Goal: Task Accomplishment & Management: Use online tool/utility

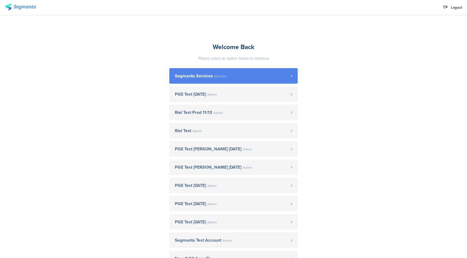
click at [215, 76] on span "Member" at bounding box center [220, 76] width 12 height 3
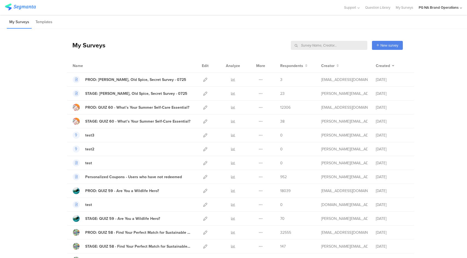
click at [349, 44] on input "text" at bounding box center [329, 45] width 76 height 9
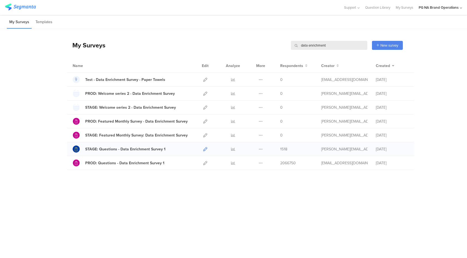
type input "data enrichment"
click at [205, 150] on icon at bounding box center [205, 149] width 4 height 4
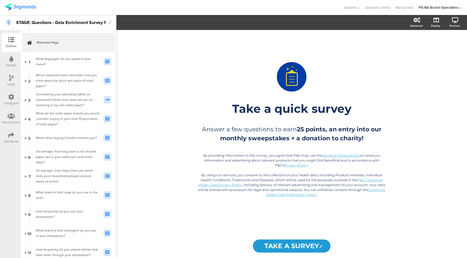
click at [11, 97] on icon at bounding box center [11, 97] width 6 height 6
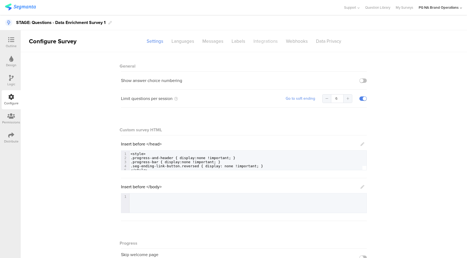
click at [260, 43] on div "Integrations" at bounding box center [265, 42] width 32 height 10
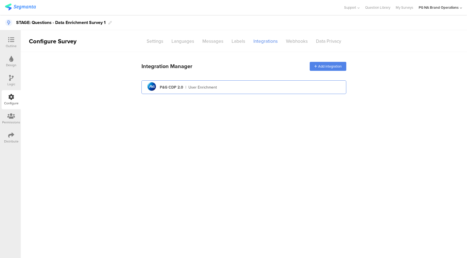
click at [251, 86] on div "pg logo P&G CDP 2.0 | User Enrichment" at bounding box center [244, 87] width 196 height 13
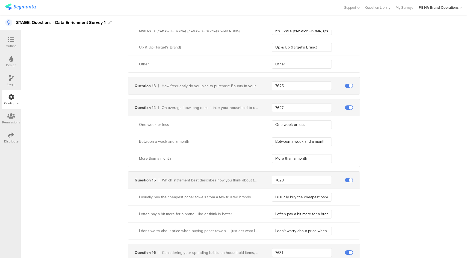
scroll to position [1706, 0]
